Goal: Find contact information

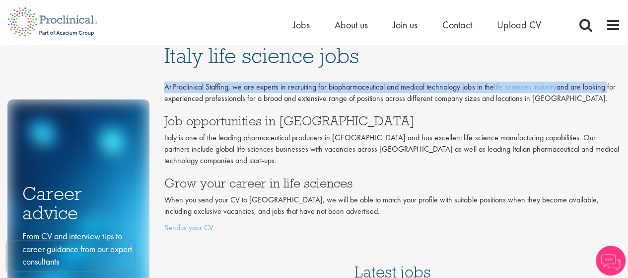
drag, startPoint x: 628, startPoint y: 54, endPoint x: 628, endPoint y: 85, distance: 31.3
click at [628, 85] on div "Italy life science jobs At Proclinical Staffing, we are experts in recruiting f…" at bounding box center [392, 172] width 471 height 255
click at [457, 25] on span "Contact" at bounding box center [457, 24] width 30 height 13
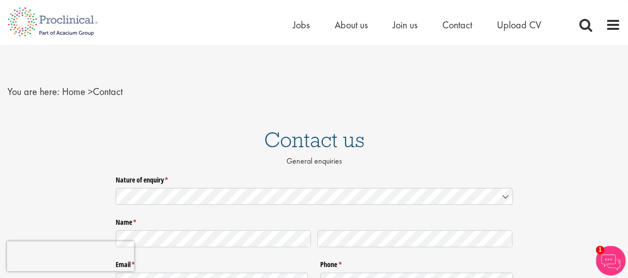
click at [392, 27] on ul "Home Jobs About us Join us Contact Upload CV" at bounding box center [429, 24] width 273 height 15
click at [397, 25] on span "Join us" at bounding box center [405, 24] width 25 height 13
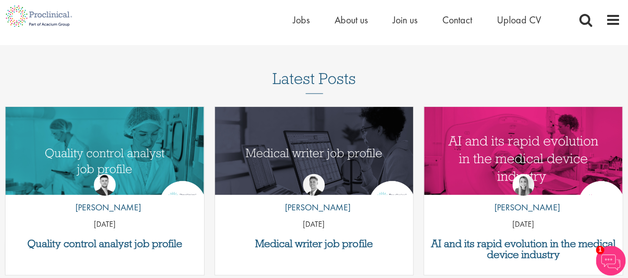
scroll to position [1205, 0]
